Goal: Complete application form: Complete application form

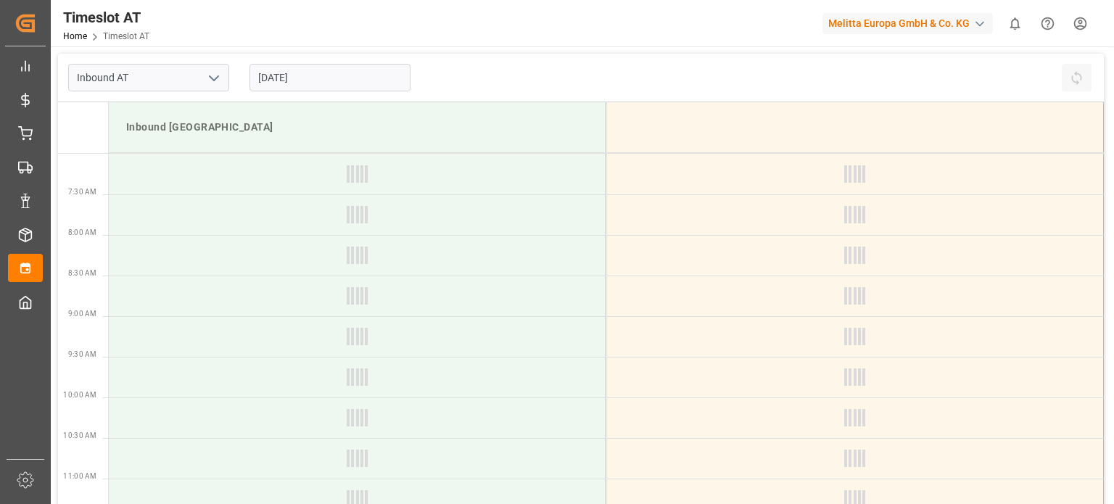
type input "Inbound AT"
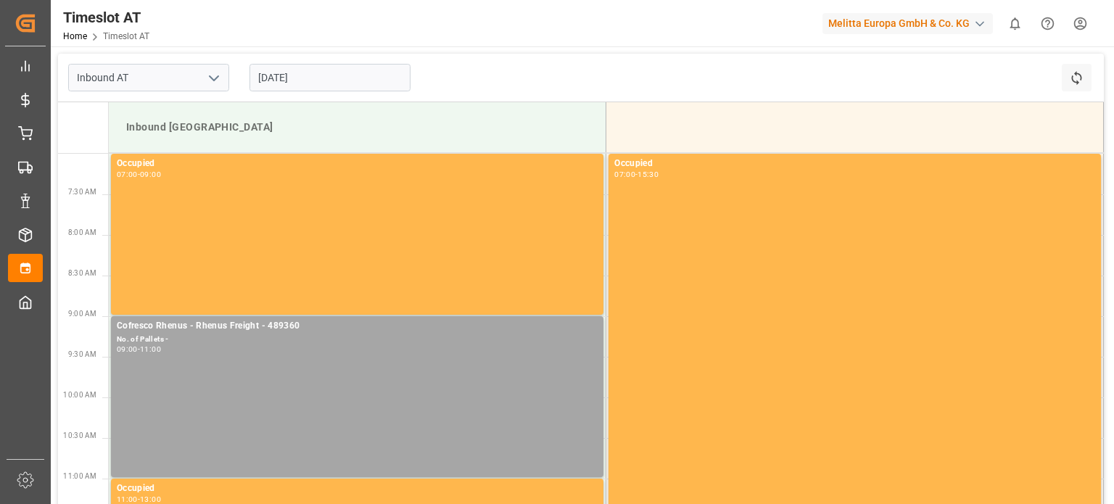
click at [302, 75] on input "[DATE]" at bounding box center [329, 78] width 161 height 28
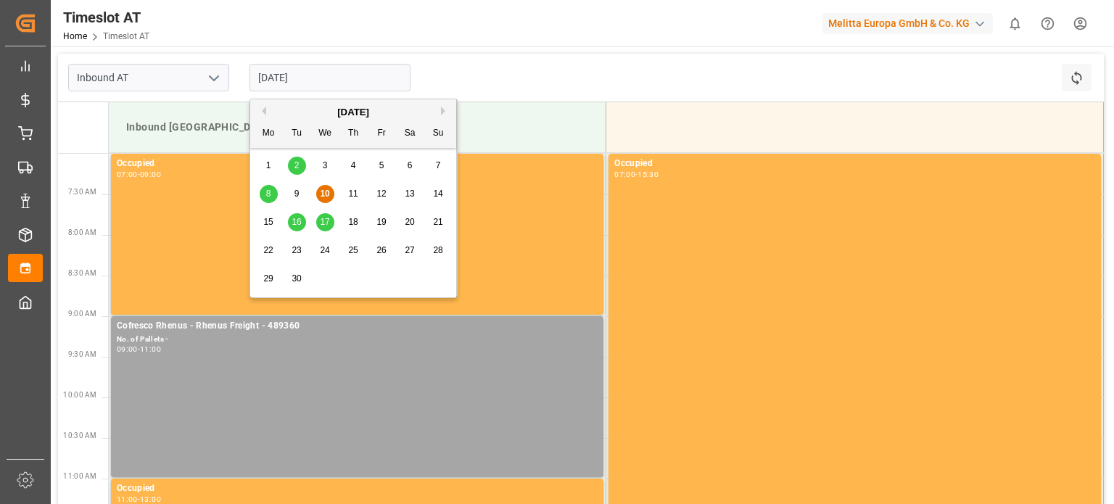
click at [355, 191] on span "11" at bounding box center [352, 194] width 9 height 10
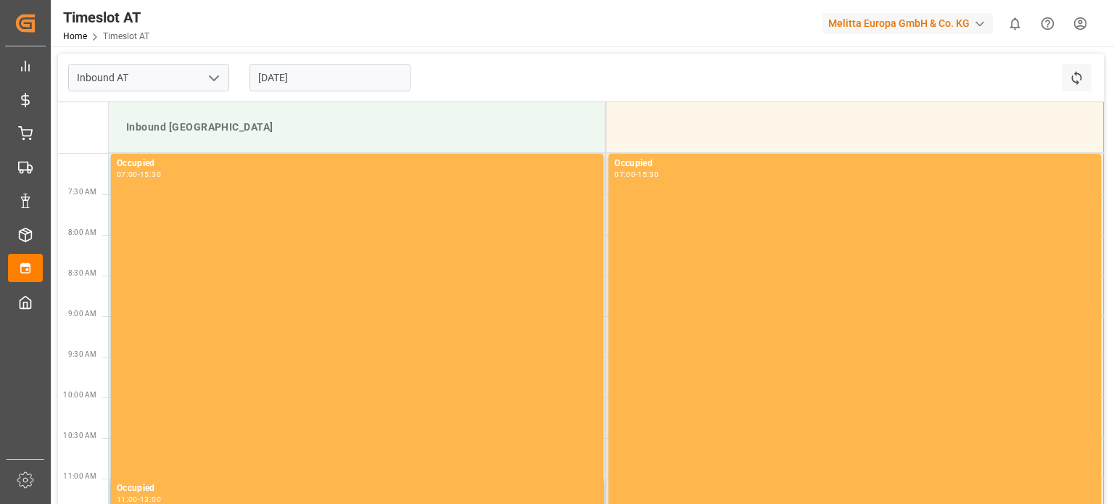
click at [289, 88] on input "[DATE]" at bounding box center [329, 78] width 161 height 28
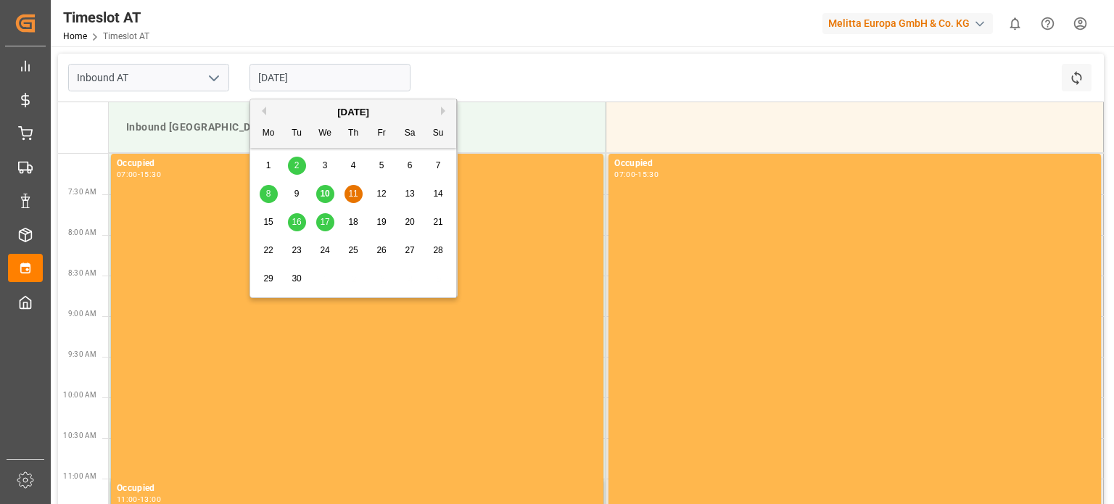
click at [331, 197] on div "10" at bounding box center [325, 194] width 18 height 17
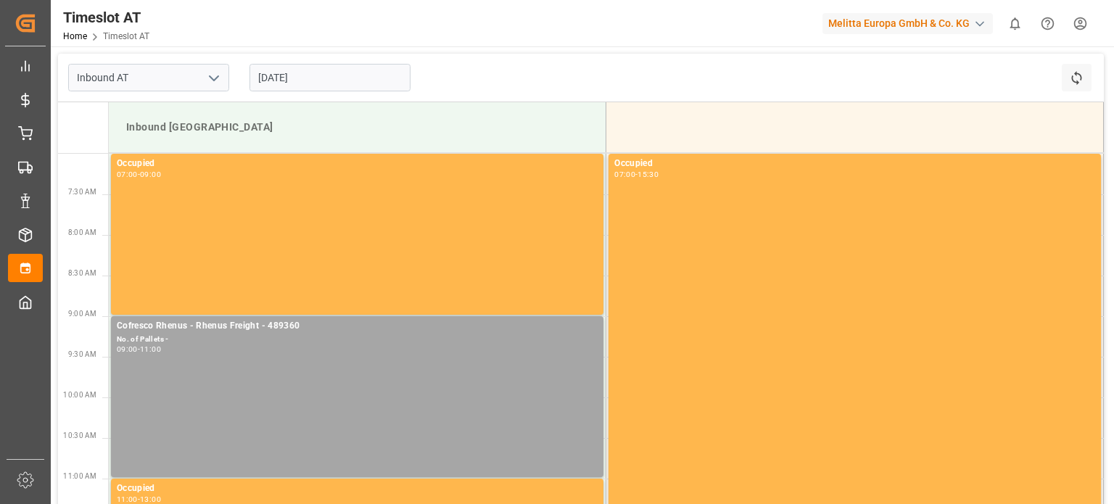
click at [270, 88] on input "[DATE]" at bounding box center [329, 78] width 161 height 28
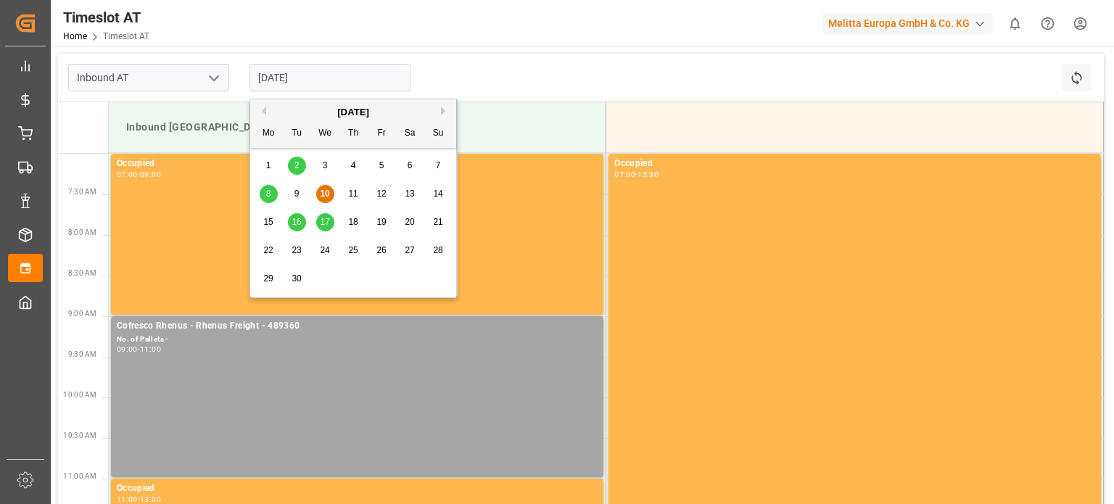
click at [355, 197] on span "11" at bounding box center [352, 194] width 9 height 10
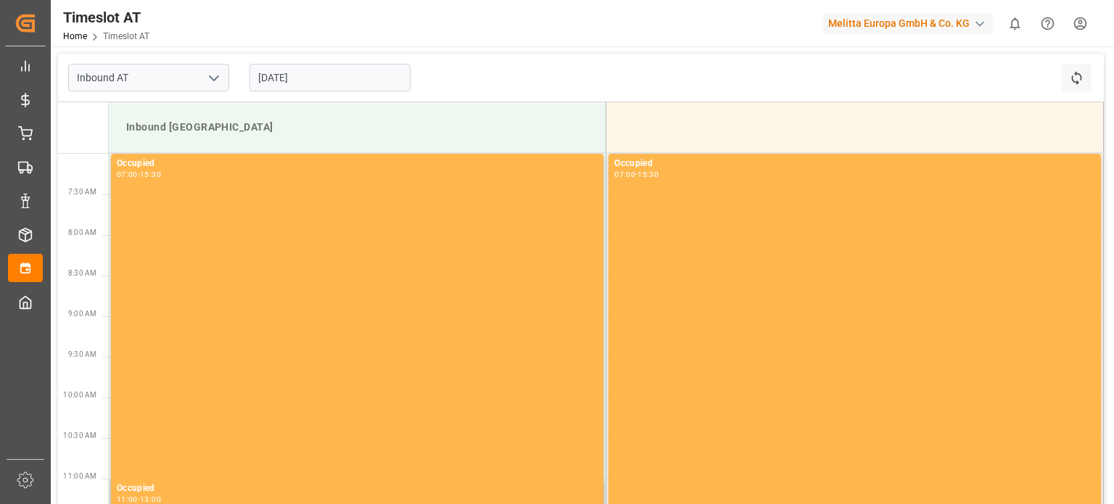
click at [337, 83] on input "[DATE]" at bounding box center [329, 78] width 161 height 28
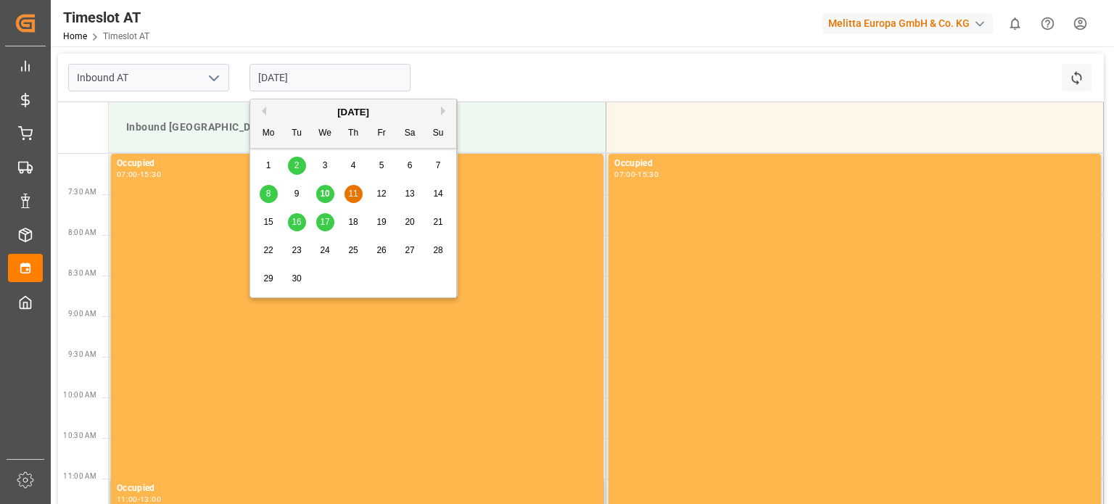
click at [376, 188] on div "12" at bounding box center [382, 194] width 18 height 17
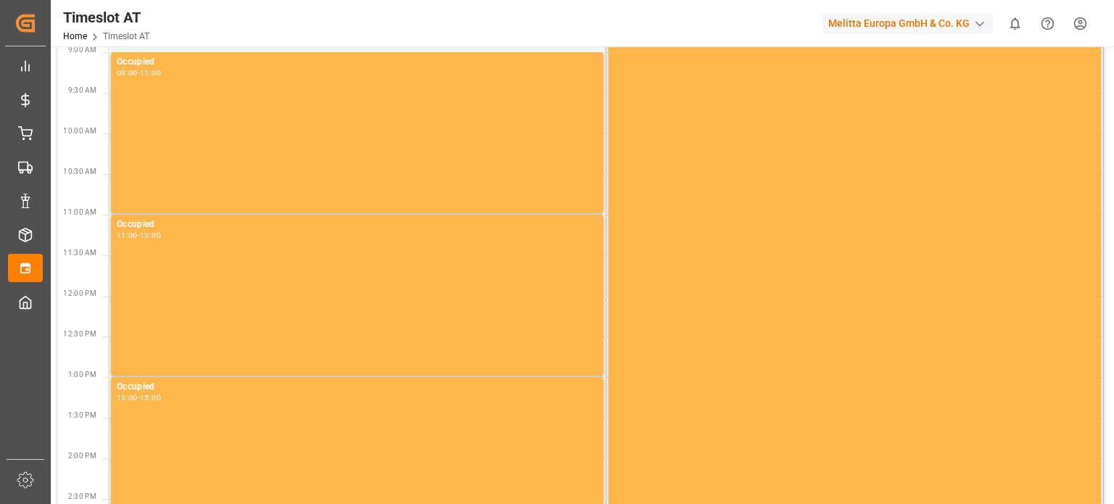
scroll to position [4, 0]
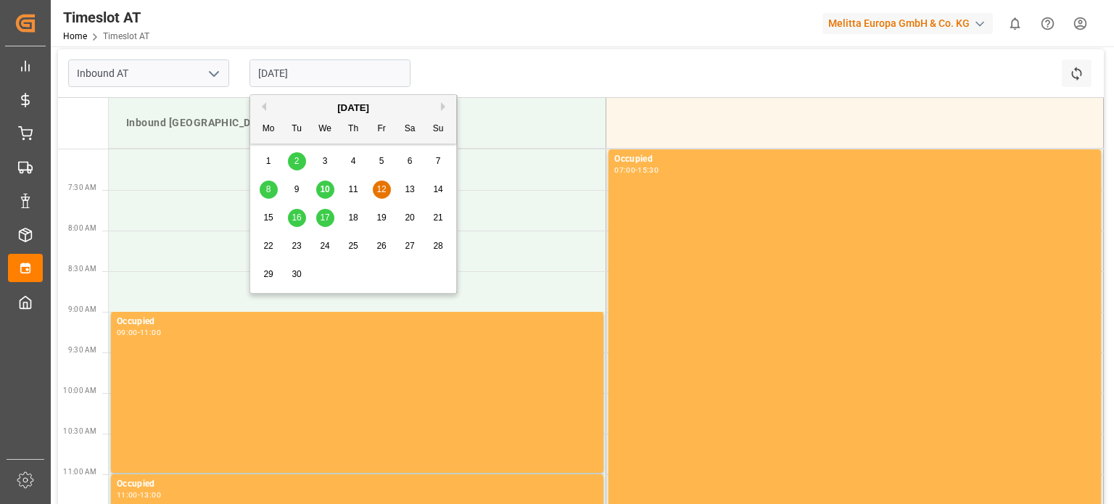
click at [322, 67] on input "[DATE]" at bounding box center [329, 73] width 161 height 28
click at [345, 189] on div "11" at bounding box center [353, 189] width 18 height 17
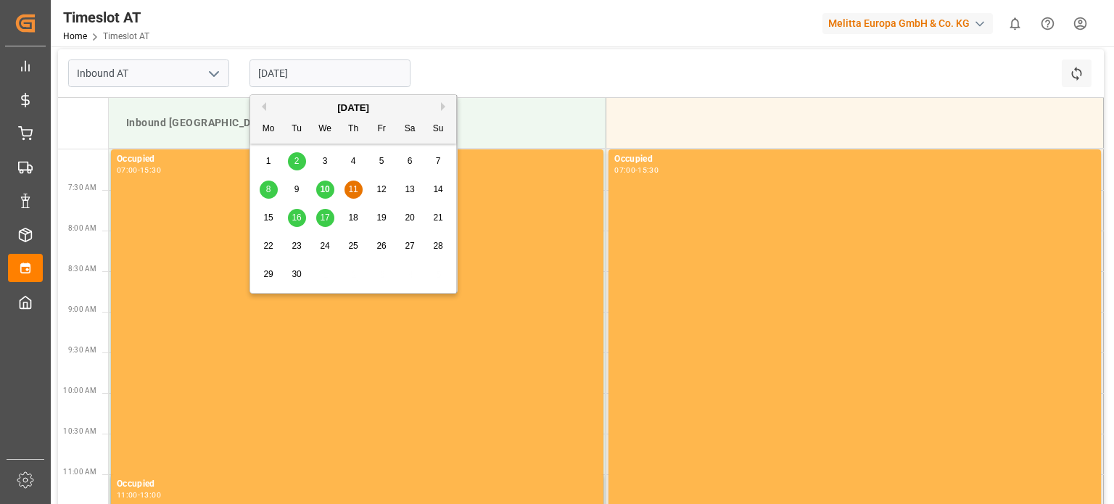
click at [314, 79] on input "[DATE]" at bounding box center [329, 73] width 161 height 28
click at [328, 185] on span "10" at bounding box center [324, 189] width 9 height 10
type input "[DATE]"
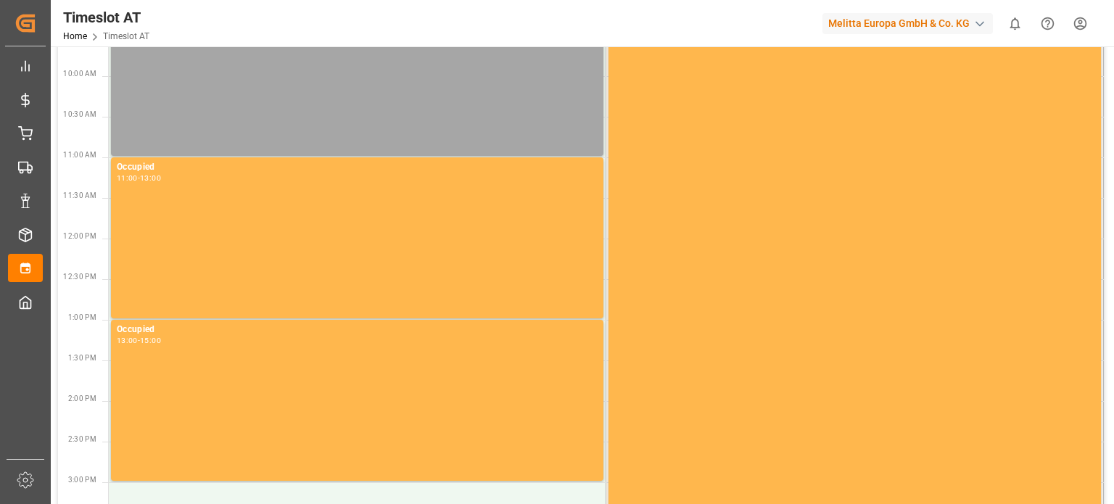
scroll to position [149, 0]
